Goal: Information Seeking & Learning: Learn about a topic

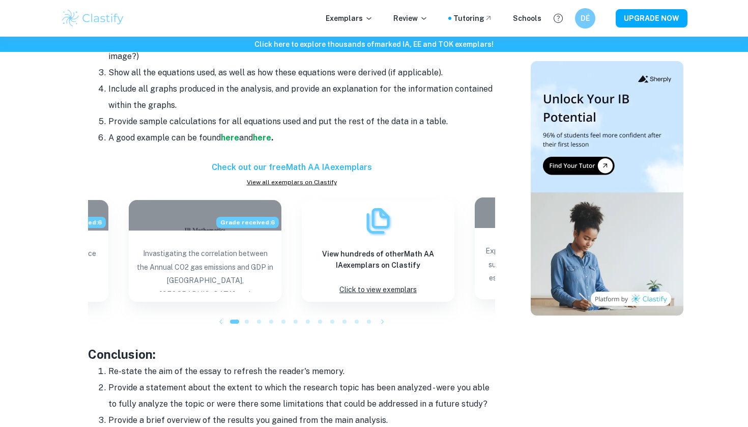
scroll to position [972, 0]
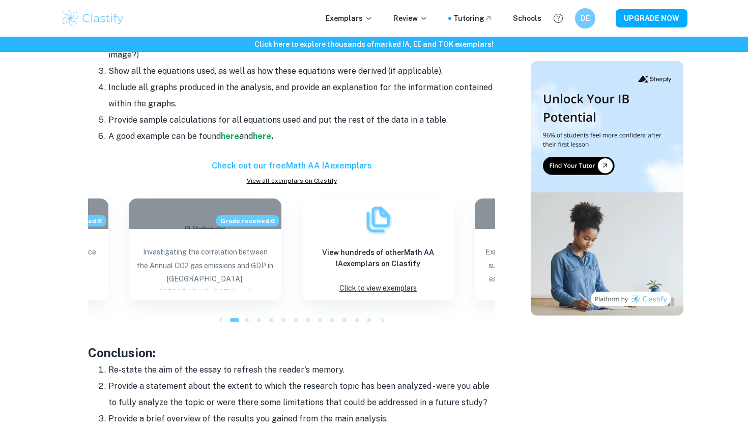
click at [222, 316] on icon "button" at bounding box center [221, 320] width 10 height 10
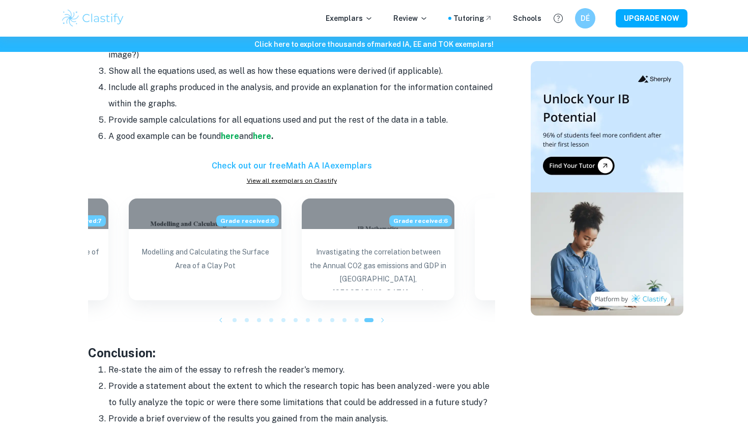
click at [222, 316] on icon "button" at bounding box center [221, 320] width 10 height 10
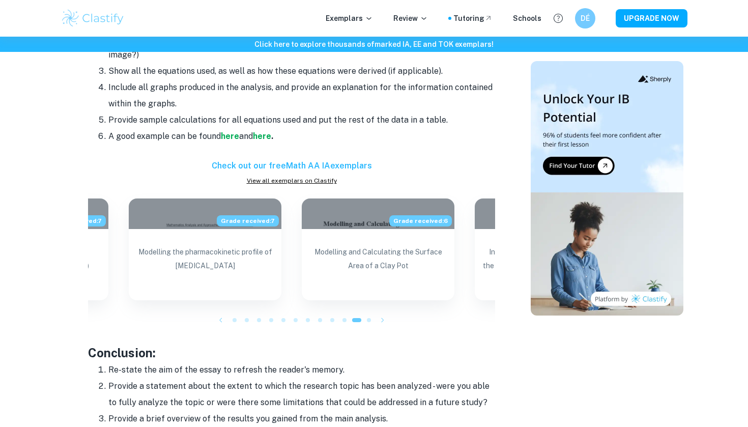
click at [222, 316] on icon "button" at bounding box center [221, 320] width 10 height 10
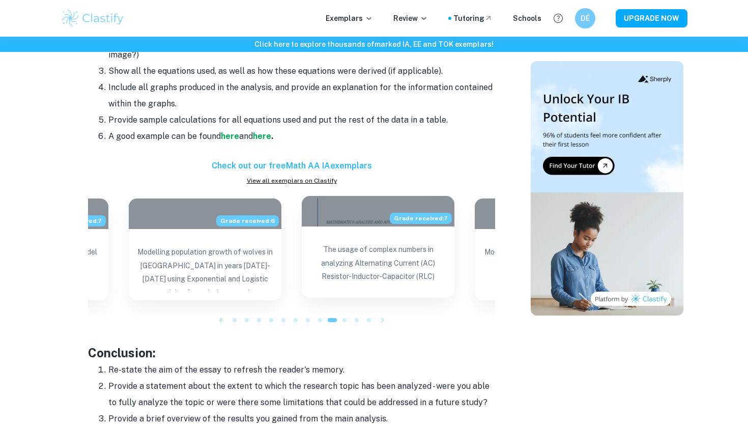
click at [397, 261] on p "The usage of complex numbers in analyzing Alternating Current (AC) Resistor-Ind…" at bounding box center [378, 265] width 136 height 45
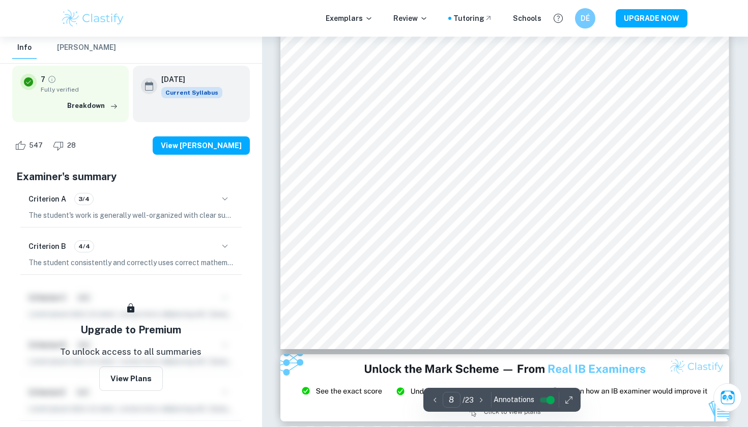
scroll to position [4959, 0]
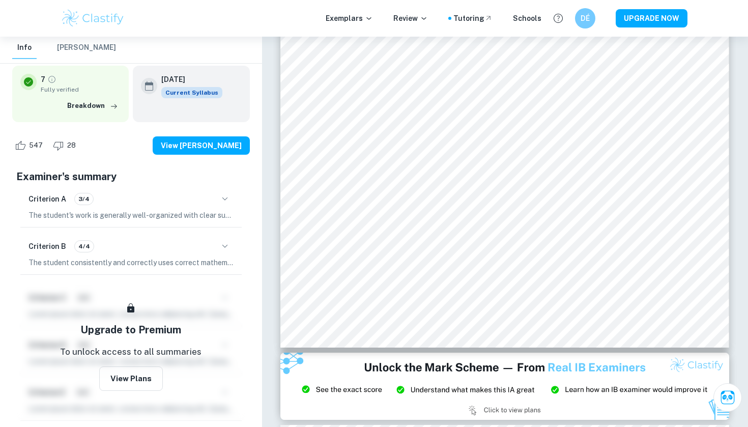
type input "2"
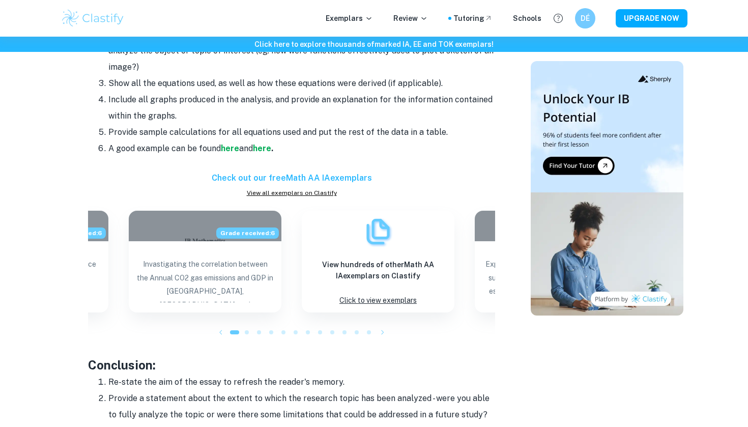
scroll to position [972, 0]
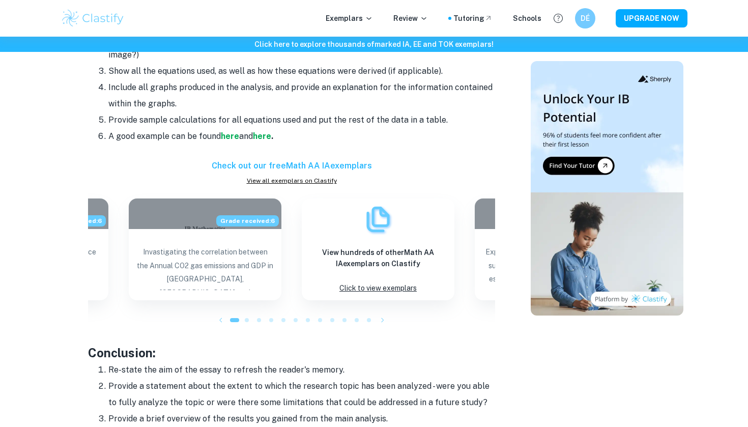
click at [220, 316] on icon "button" at bounding box center [221, 320] width 10 height 10
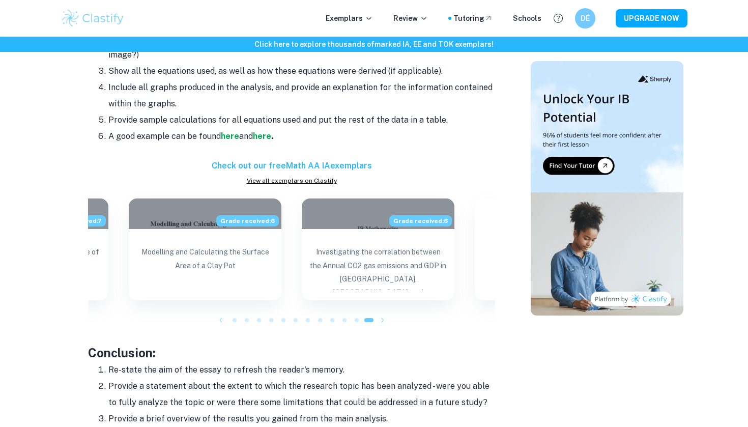
click at [220, 316] on icon "button" at bounding box center [221, 320] width 10 height 10
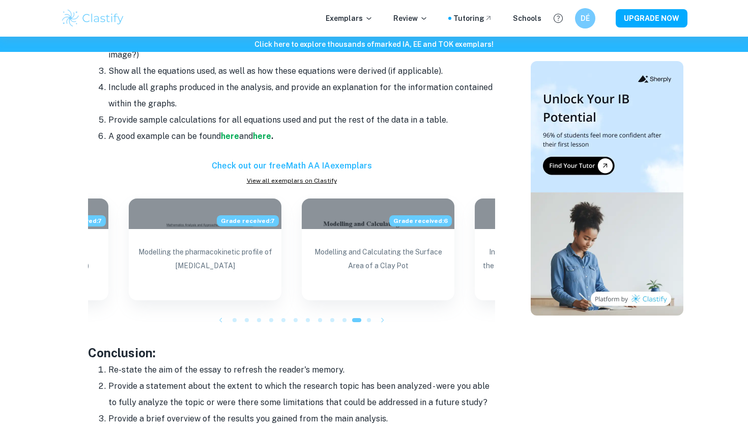
click at [220, 316] on icon "button" at bounding box center [221, 320] width 10 height 10
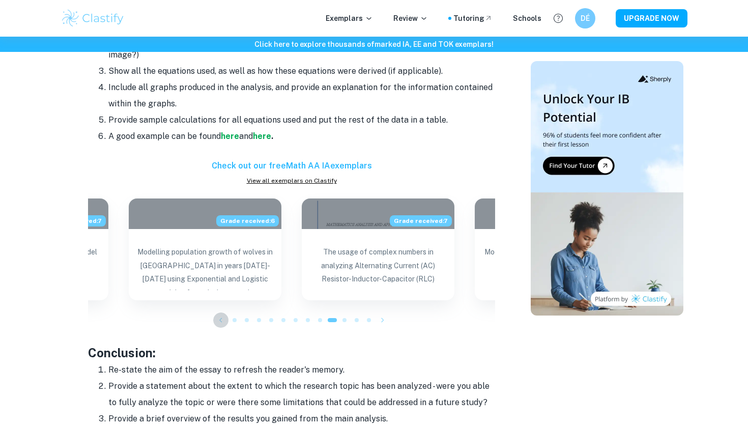
click at [220, 316] on icon "button" at bounding box center [221, 320] width 10 height 10
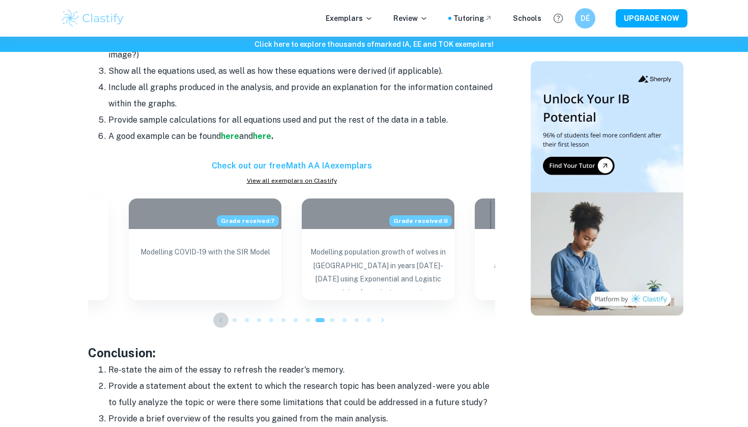
click at [220, 316] on icon "button" at bounding box center [221, 320] width 10 height 10
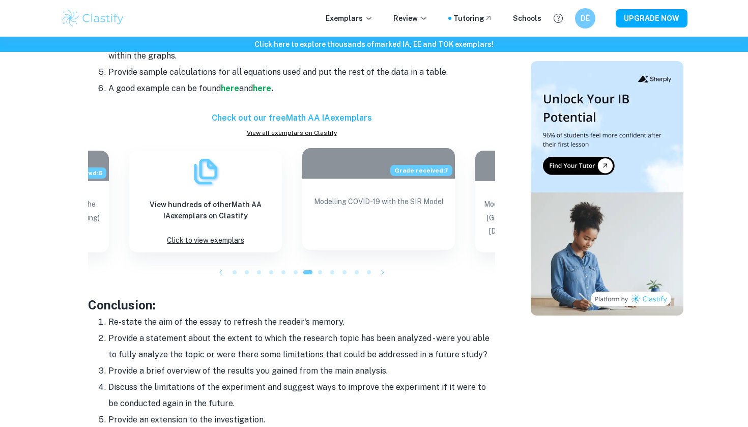
scroll to position [1026, 0]
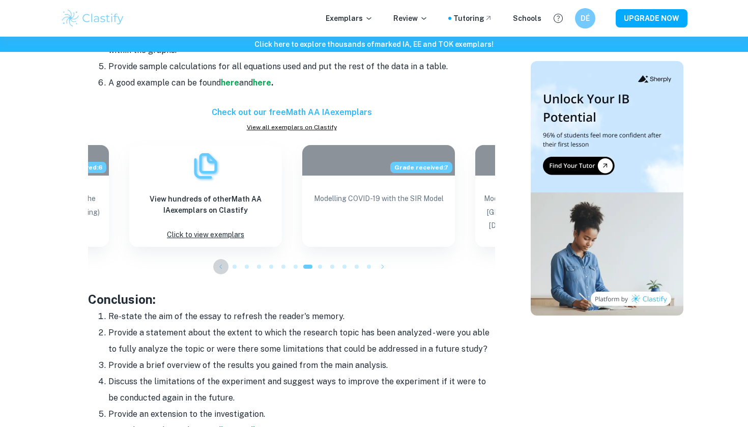
click at [217, 263] on icon "button" at bounding box center [221, 267] width 10 height 10
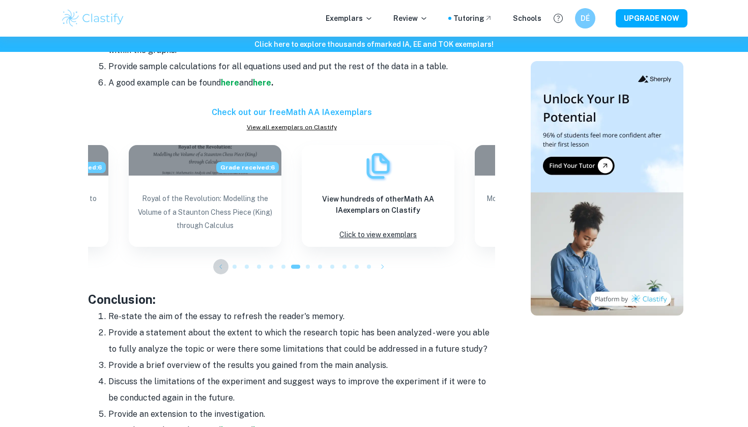
click at [217, 263] on icon "button" at bounding box center [221, 267] width 10 height 10
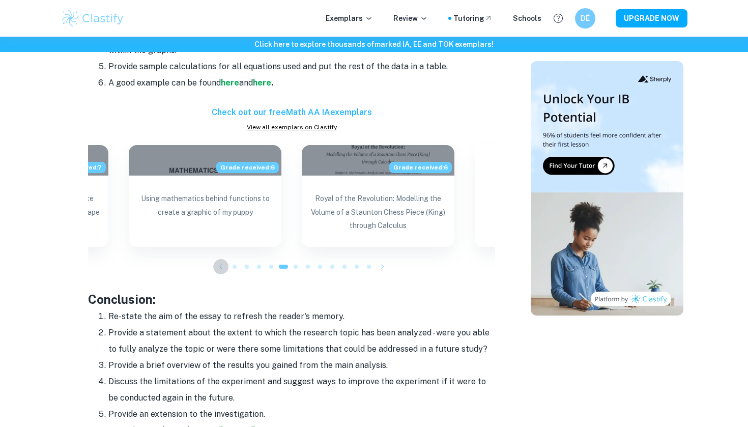
click at [217, 263] on icon "button" at bounding box center [221, 267] width 10 height 10
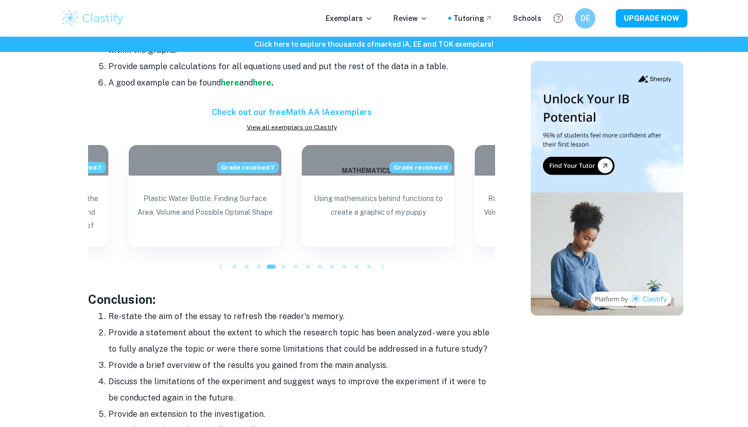
click at [217, 263] on icon "button" at bounding box center [221, 267] width 10 height 10
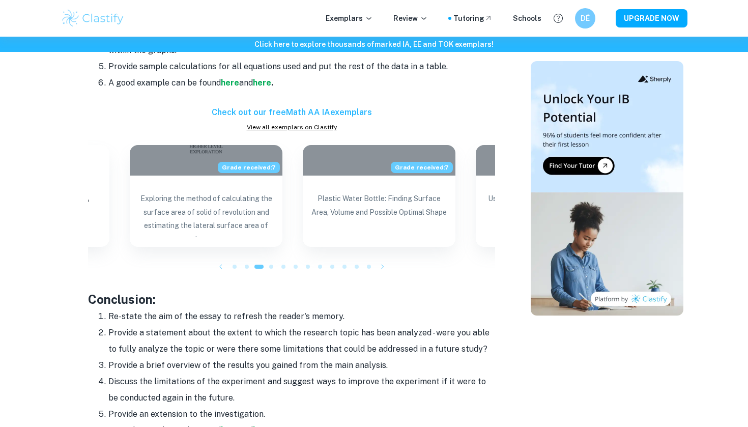
click at [216, 262] on icon "button" at bounding box center [221, 267] width 10 height 10
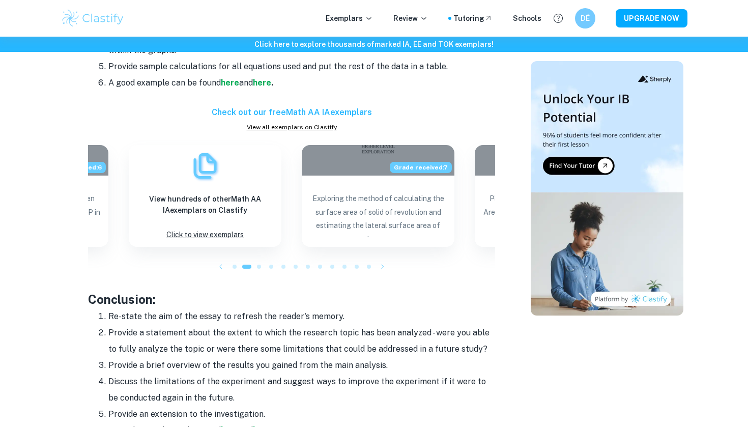
click at [216, 262] on icon "button" at bounding box center [221, 267] width 10 height 10
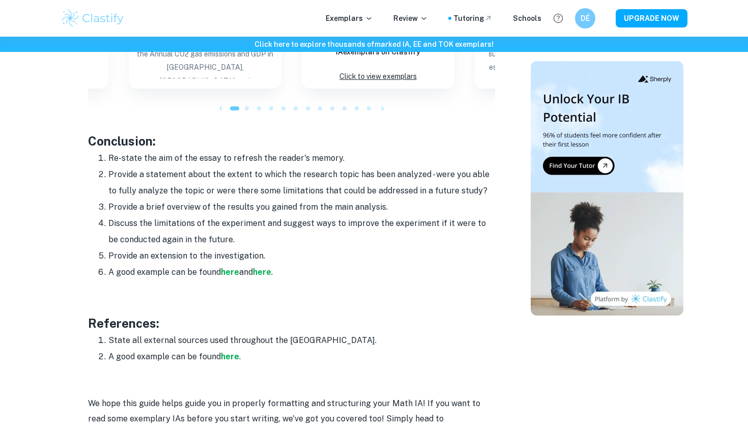
scroll to position [1184, 0]
click at [221, 273] on li "A good example can be found here and here ." at bounding box center [301, 273] width 387 height 16
click at [230, 269] on strong "here" at bounding box center [230, 273] width 18 height 10
click at [144, 11] on div "Exemplars Review Tutoring Schools DÉ UPGRADE NOW" at bounding box center [374, 18] width 652 height 20
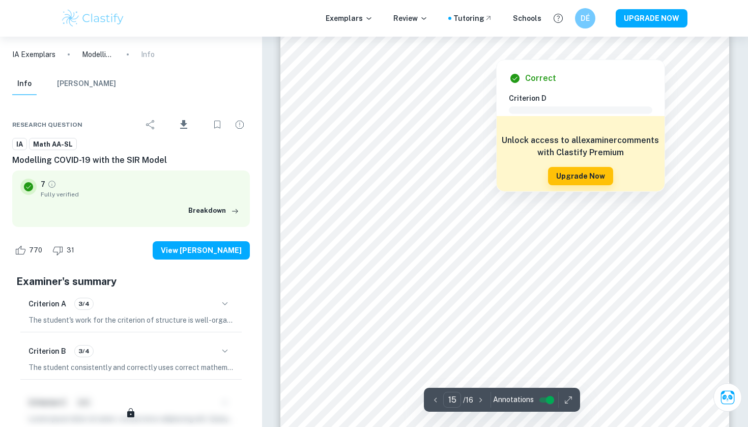
scroll to position [8647, 0]
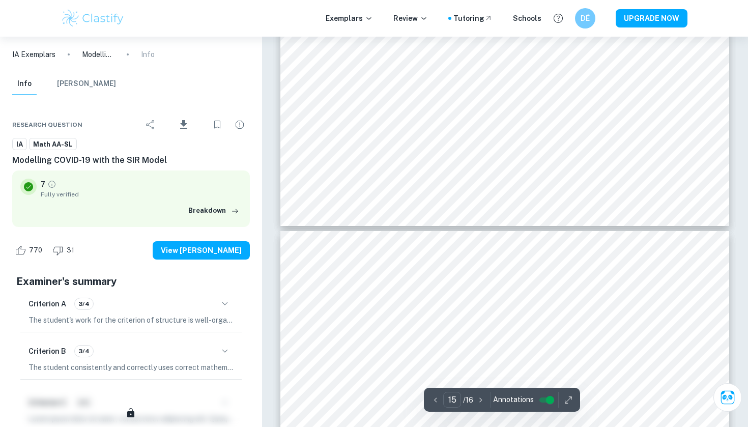
type input "16"
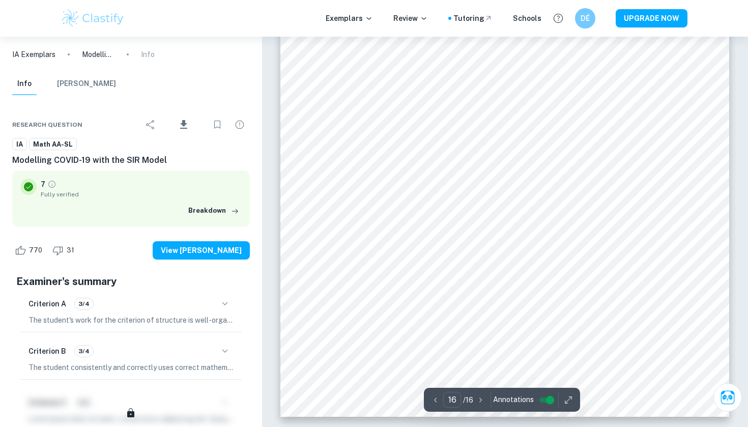
scroll to position [9290, 0]
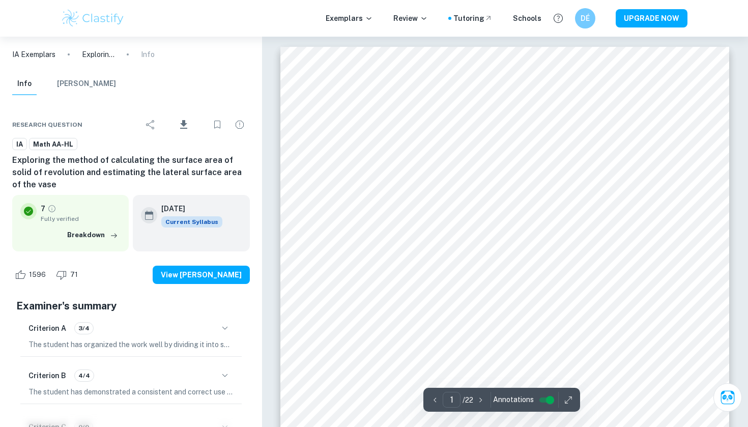
scroll to position [139, 0]
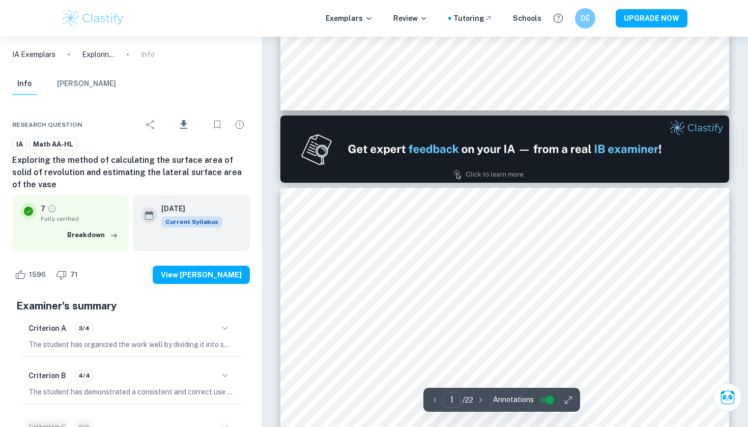
type input "2"
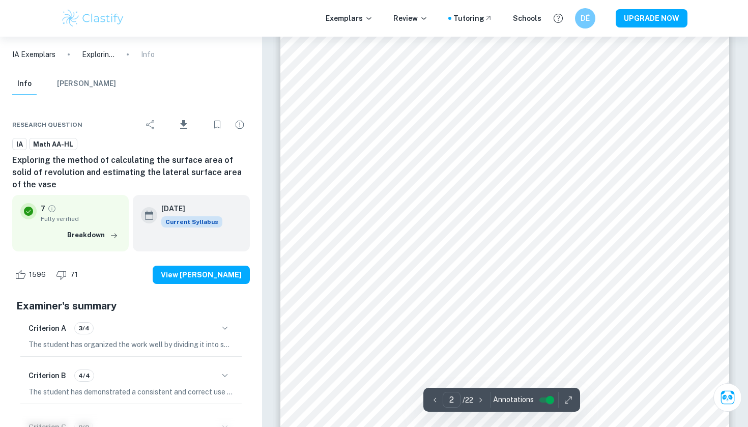
scroll to position [753, 0]
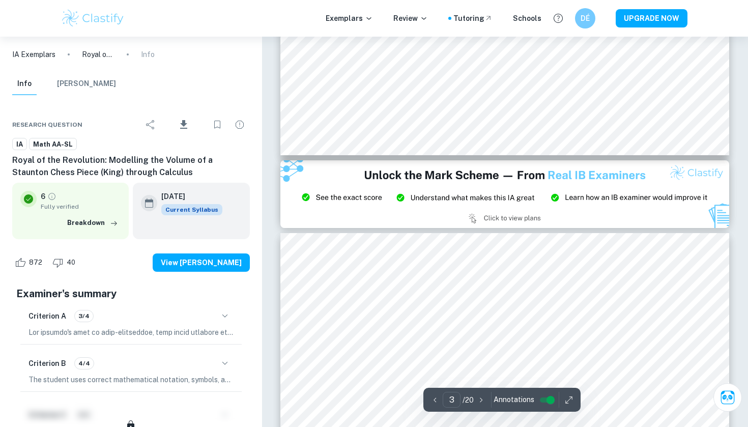
type input "2"
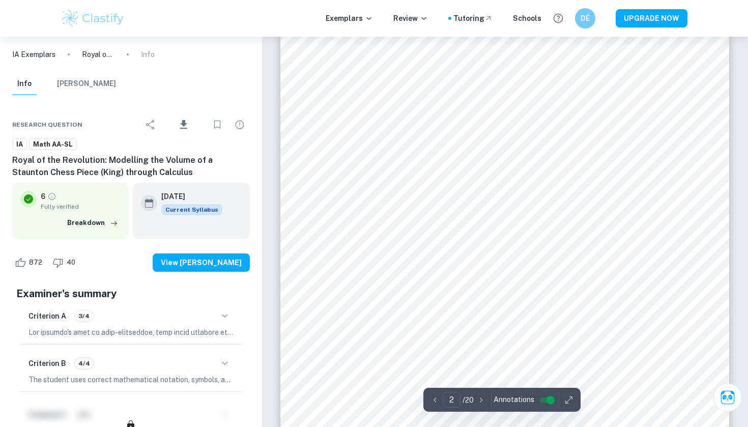
scroll to position [756, 0]
